Goal: Information Seeking & Learning: Compare options

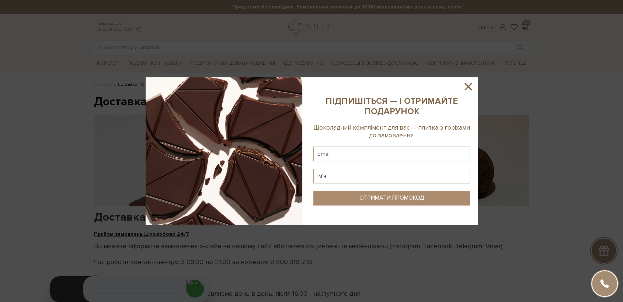
click at [220, 47] on div at bounding box center [311, 151] width 623 height 302
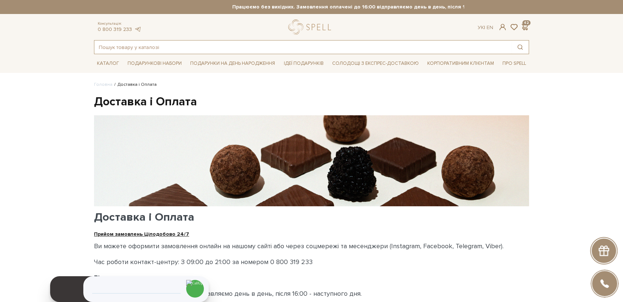
click at [196, 46] on input "text" at bounding box center [302, 47] width 417 height 13
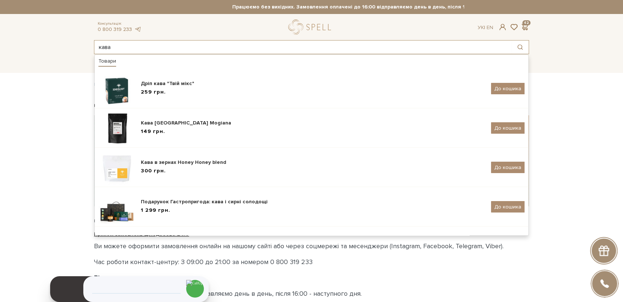
type input "кава"
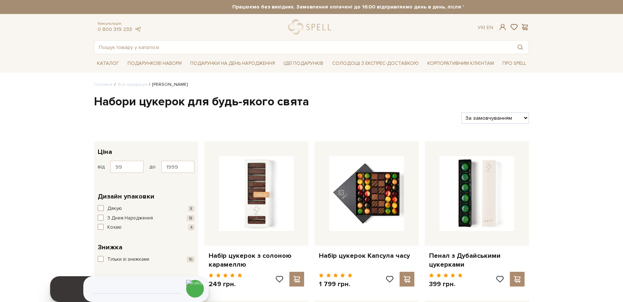
click at [222, 45] on input "text" at bounding box center [302, 47] width 417 height 13
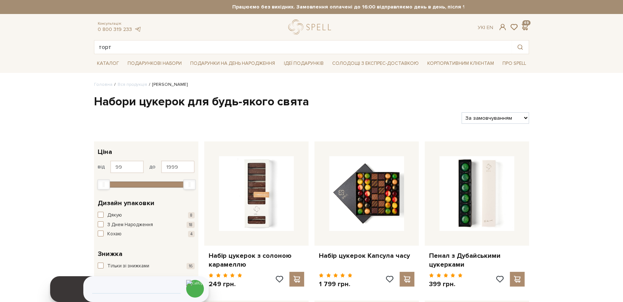
type input "торт"
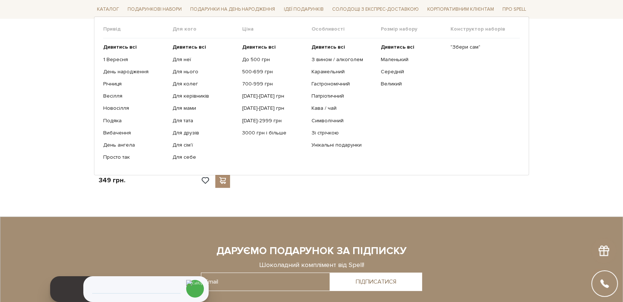
scroll to position [164, 0]
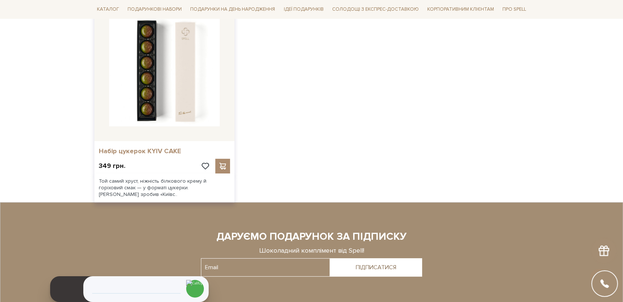
click at [156, 153] on link "Набір цукерок KYIV CAKE" at bounding box center [164, 151] width 131 height 8
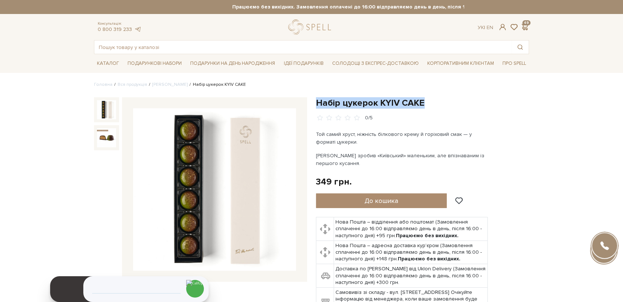
drag, startPoint x: 316, startPoint y: 101, endPoint x: 422, endPoint y: 100, distance: 106.2
click at [428, 105] on h1 "Набір цукерок KYIV CAKE" at bounding box center [422, 102] width 213 height 11
copy h1 "Набір цукерок KYIV CAKE"
click at [226, 205] on img at bounding box center [214, 189] width 163 height 163
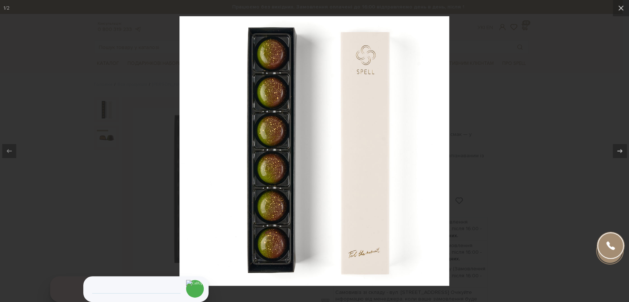
click at [465, 94] on div at bounding box center [314, 151] width 629 height 302
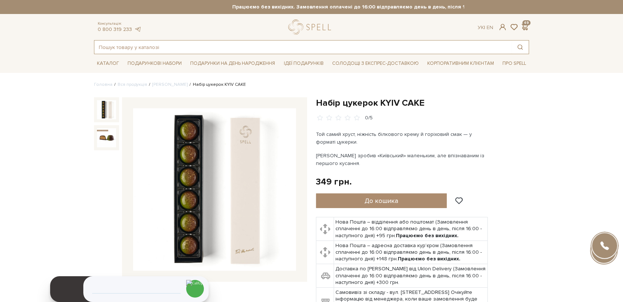
click at [236, 47] on input "text" at bounding box center [302, 47] width 417 height 13
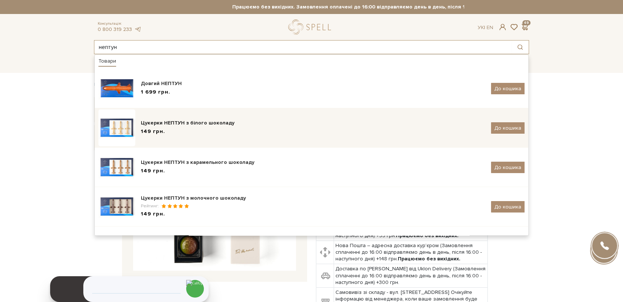
type input "нептун"
click at [192, 132] on div "149 грн." at bounding box center [313, 132] width 345 height 8
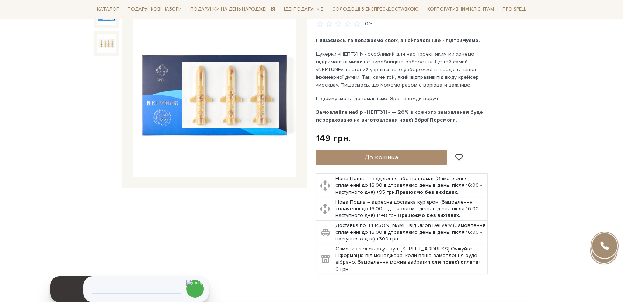
scroll to position [41, 0]
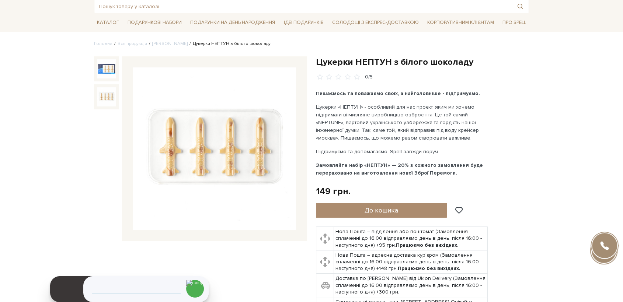
click at [97, 98] on div at bounding box center [106, 96] width 25 height 25
click at [97, 99] on img at bounding box center [106, 96] width 19 height 19
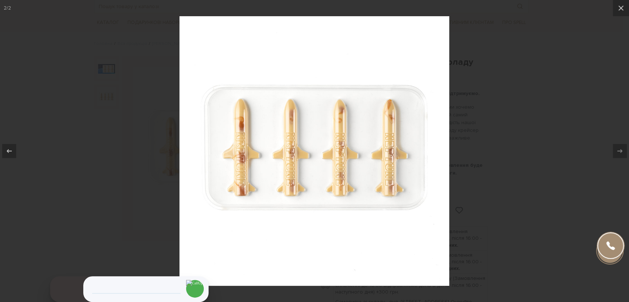
click at [489, 199] on div at bounding box center [314, 151] width 629 height 302
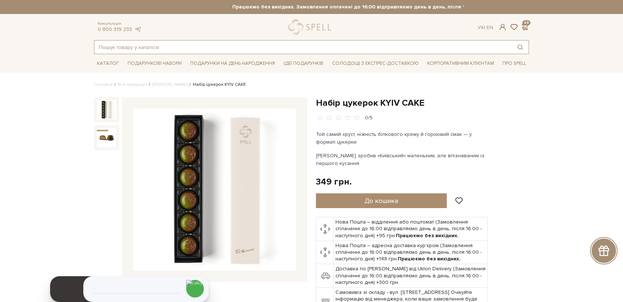
drag, startPoint x: 0, startPoint y: 0, endPoint x: 170, endPoint y: 49, distance: 177.0
click at [170, 49] on input "text" at bounding box center [302, 47] width 417 height 13
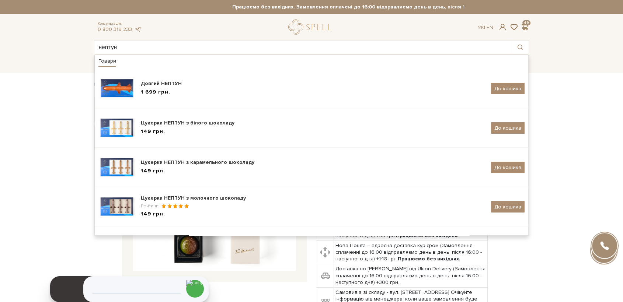
type input "нептун"
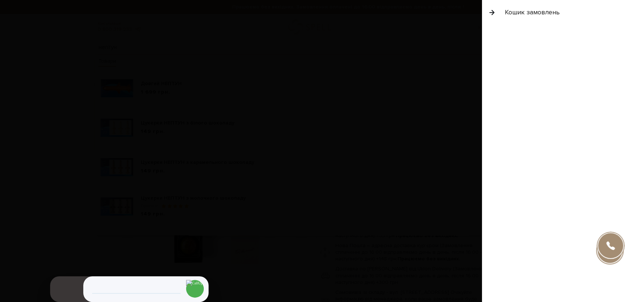
click at [187, 167] on div "149 грн." at bounding box center [313, 171] width 345 height 8
